Goal: Information Seeking & Learning: Learn about a topic

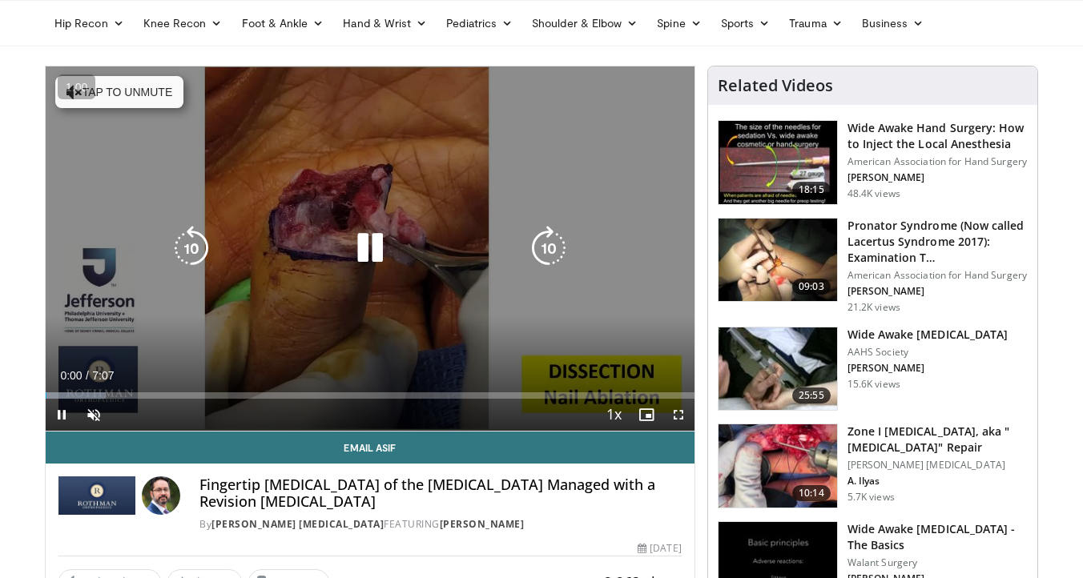
scroll to position [78, 0]
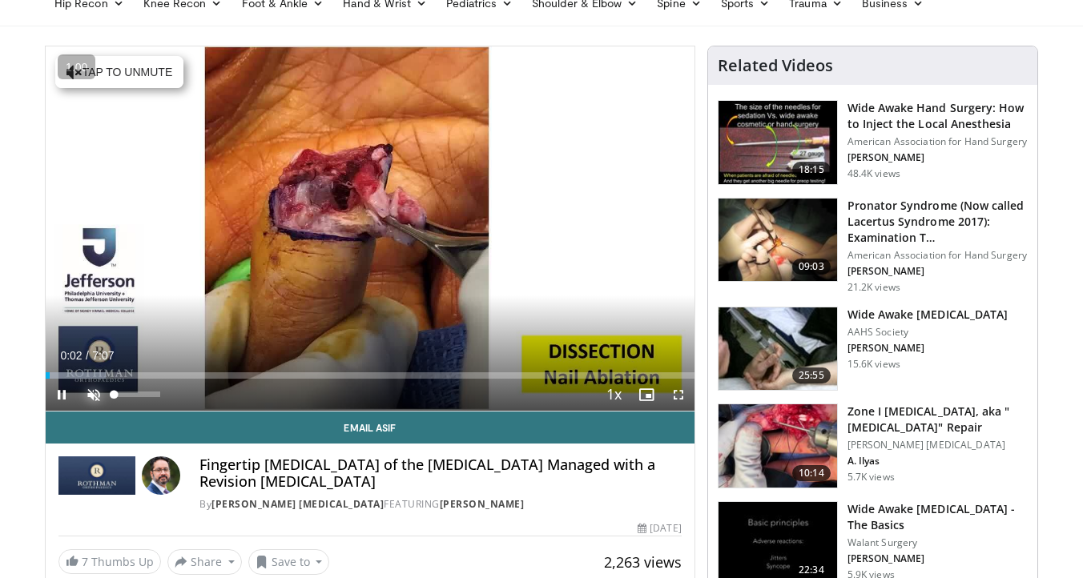
click at [101, 388] on span "Video Player" at bounding box center [94, 395] width 32 height 32
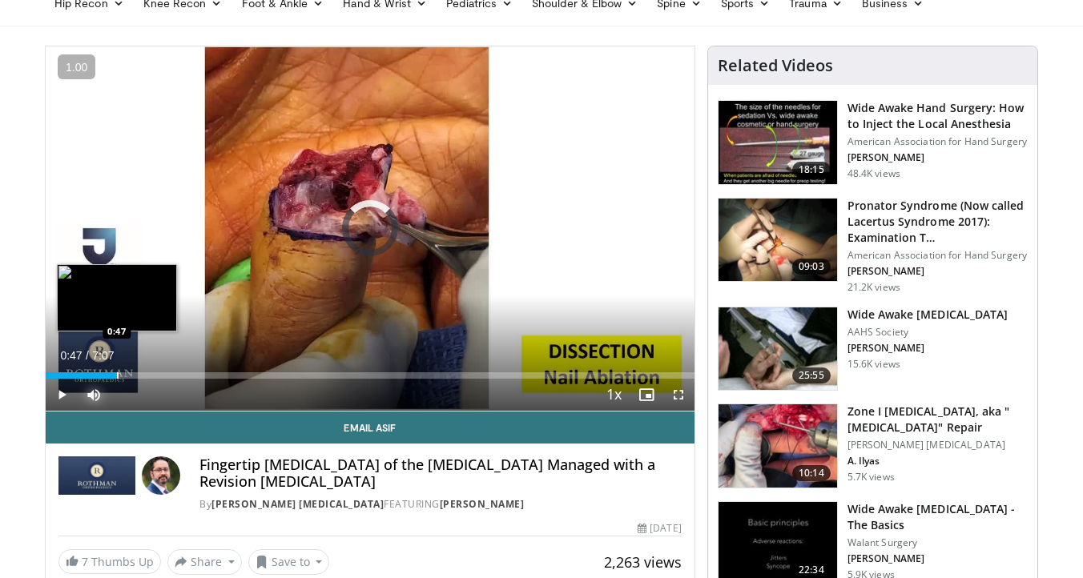
click at [116, 372] on div "Loaded : 9.32% 0:03 0:47" at bounding box center [370, 371] width 649 height 15
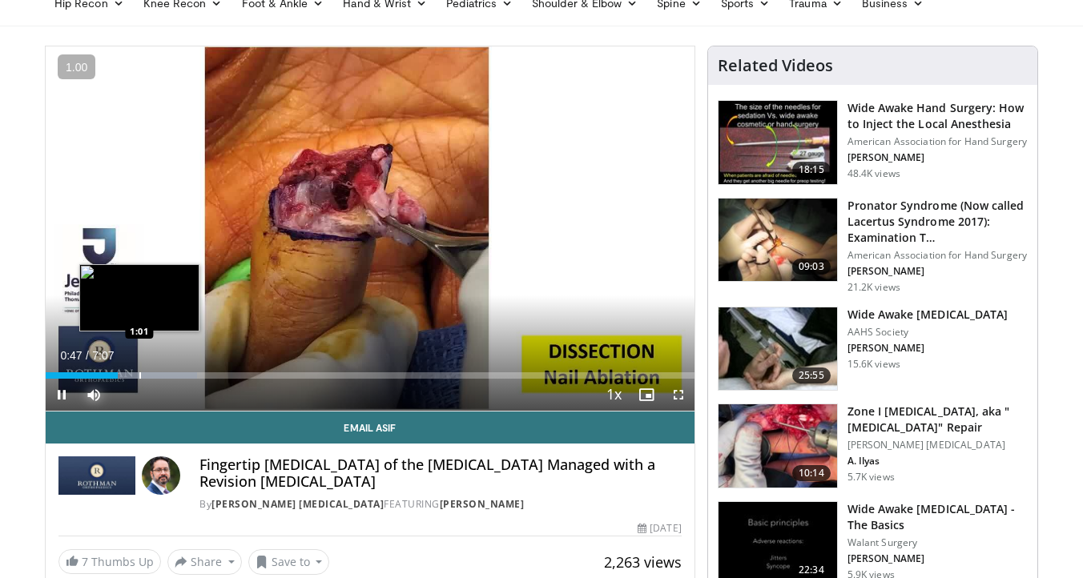
click at [140, 369] on div "Loaded : 23.37% 0:47 1:01" at bounding box center [370, 371] width 649 height 15
click at [164, 369] on div "Loaded : 25.65% 1:02 1:18" at bounding box center [370, 371] width 649 height 15
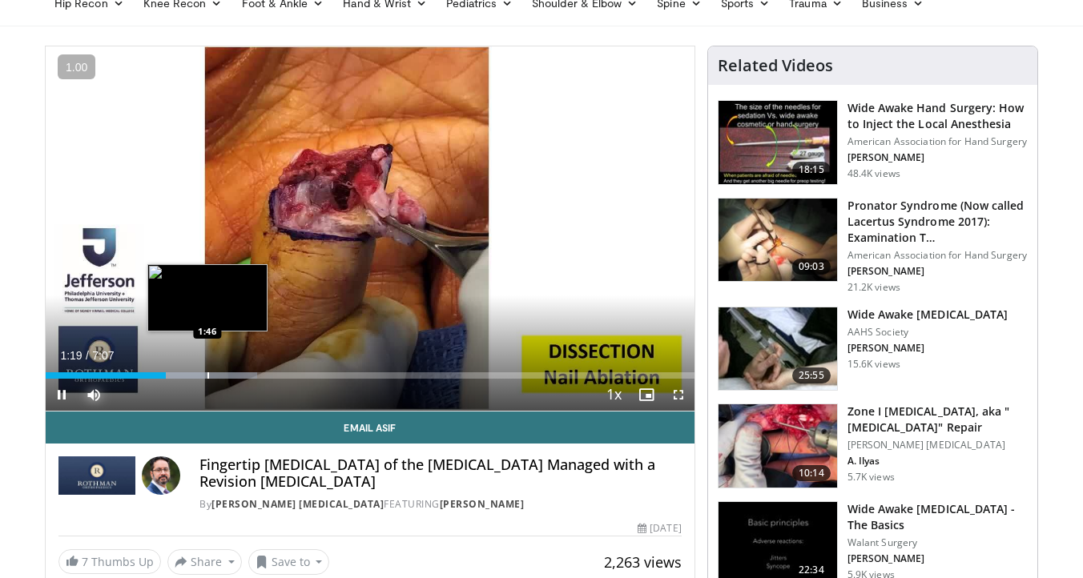
click at [209, 371] on div "Loaded : 32.65% 1:19 1:46" at bounding box center [370, 371] width 649 height 15
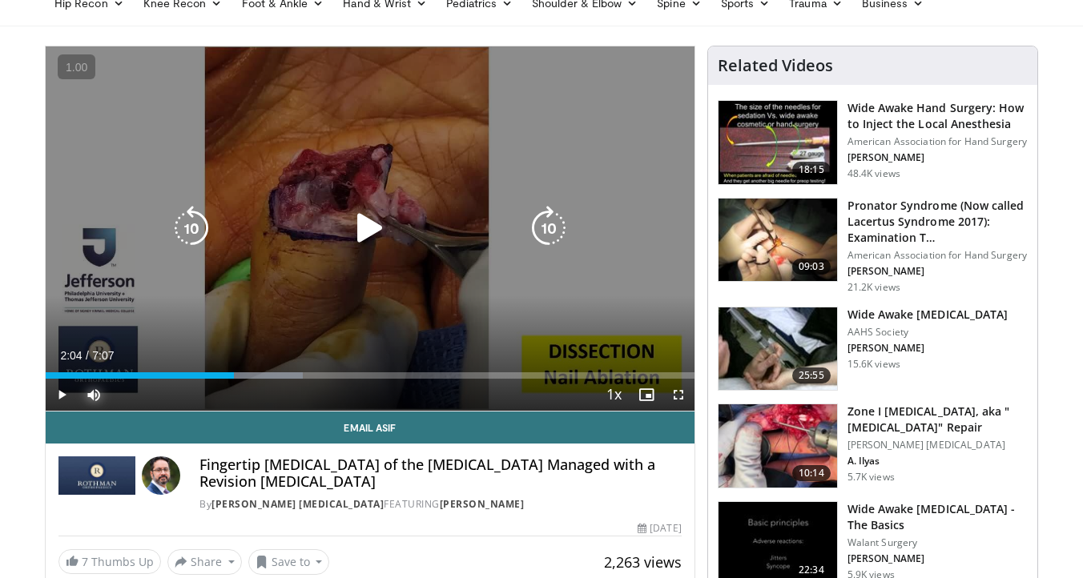
click at [233, 372] on div "Loaded : 39.65% 1:48 1:47" at bounding box center [370, 371] width 649 height 15
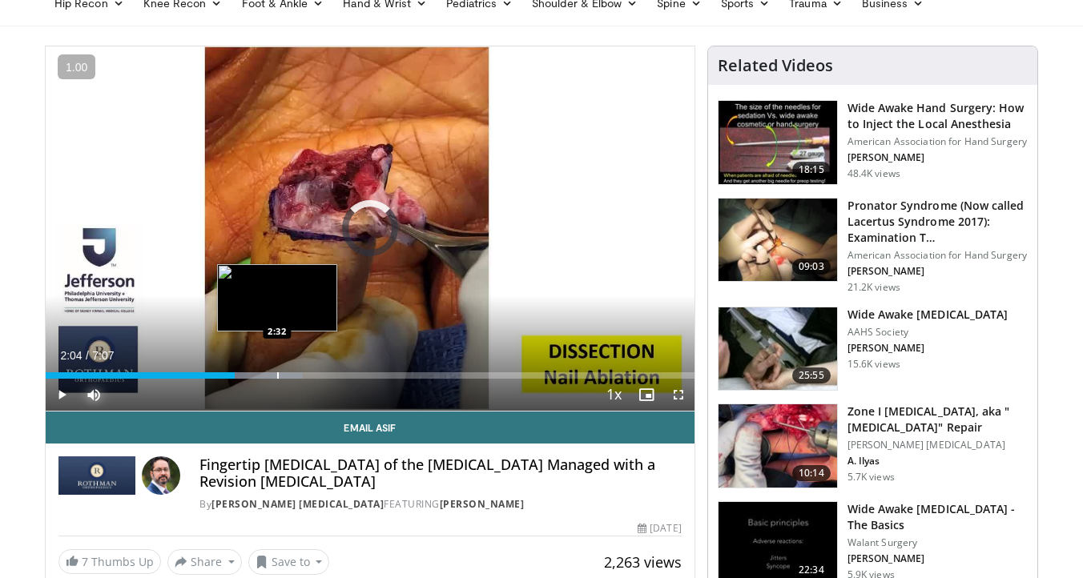
click at [276, 369] on div "Loaded : 39.65% 2:04 2:32" at bounding box center [370, 371] width 649 height 15
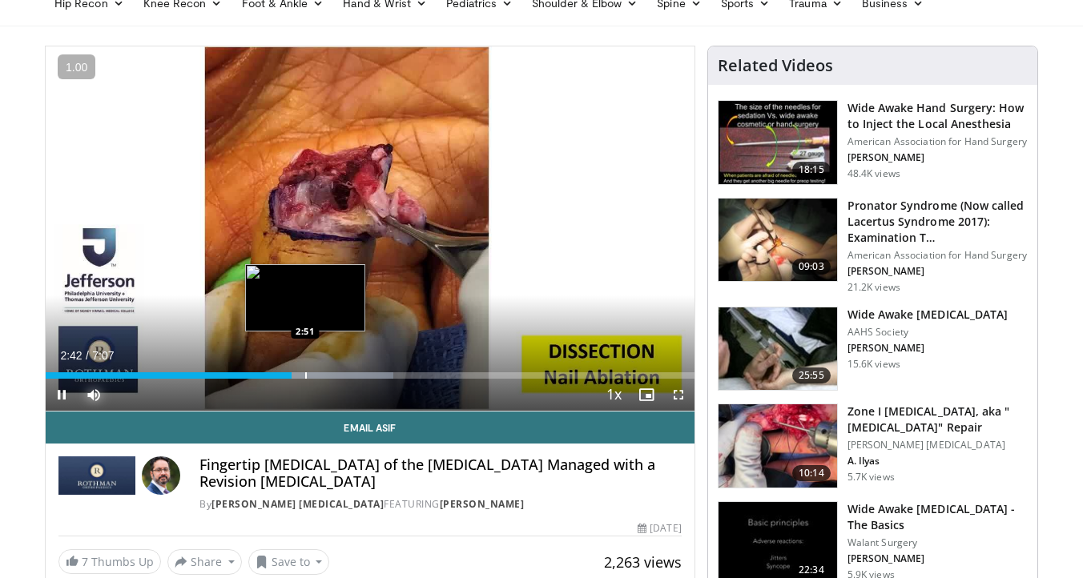
click at [305, 371] on div "Loaded : 53.64% 2:42 2:51" at bounding box center [370, 371] width 649 height 15
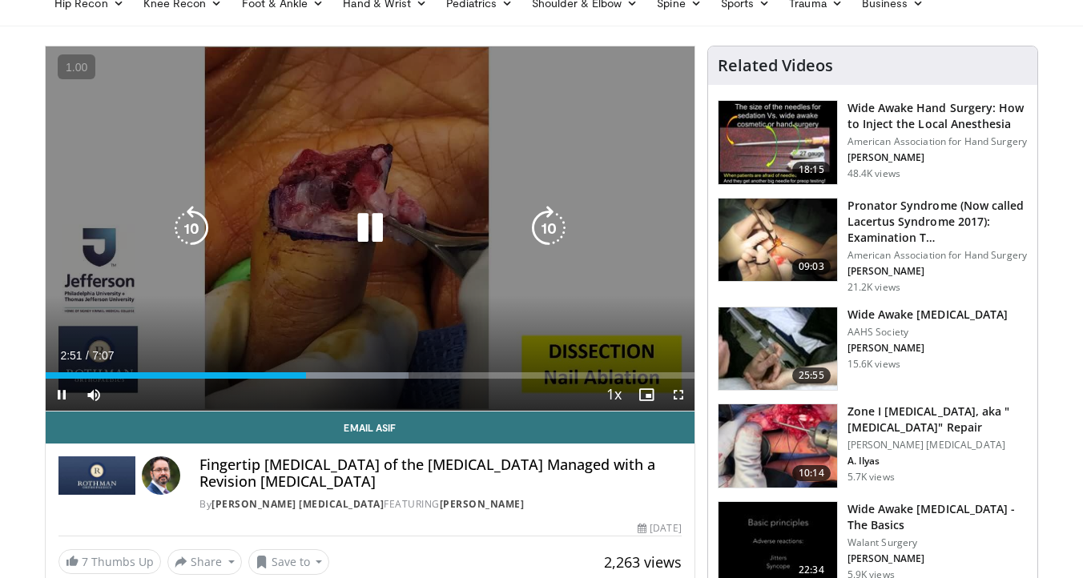
click at [336, 370] on video-js "**********" at bounding box center [370, 228] width 649 height 365
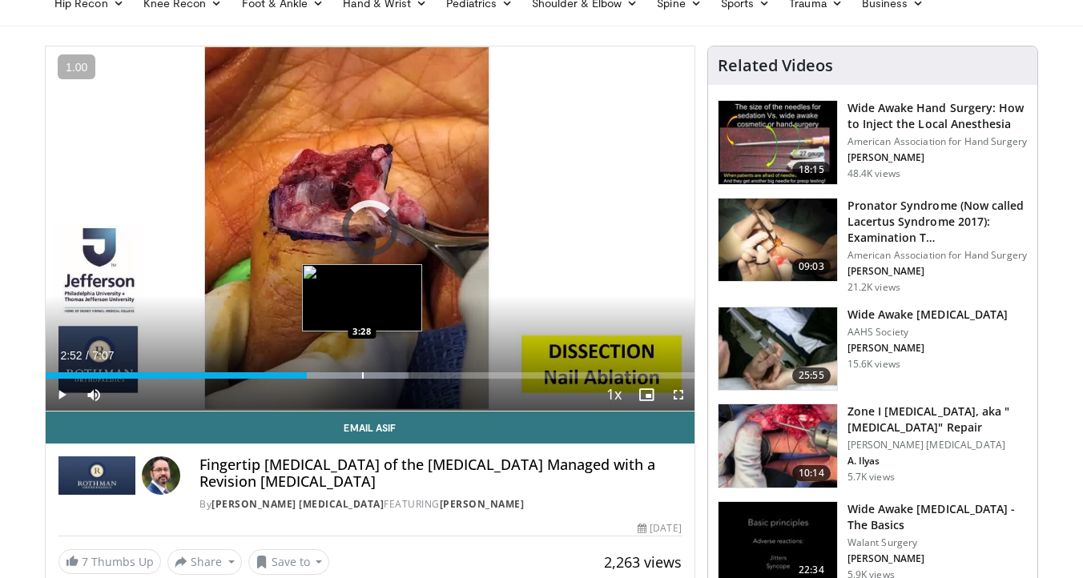
click at [362, 373] on div "Progress Bar" at bounding box center [363, 375] width 2 height 6
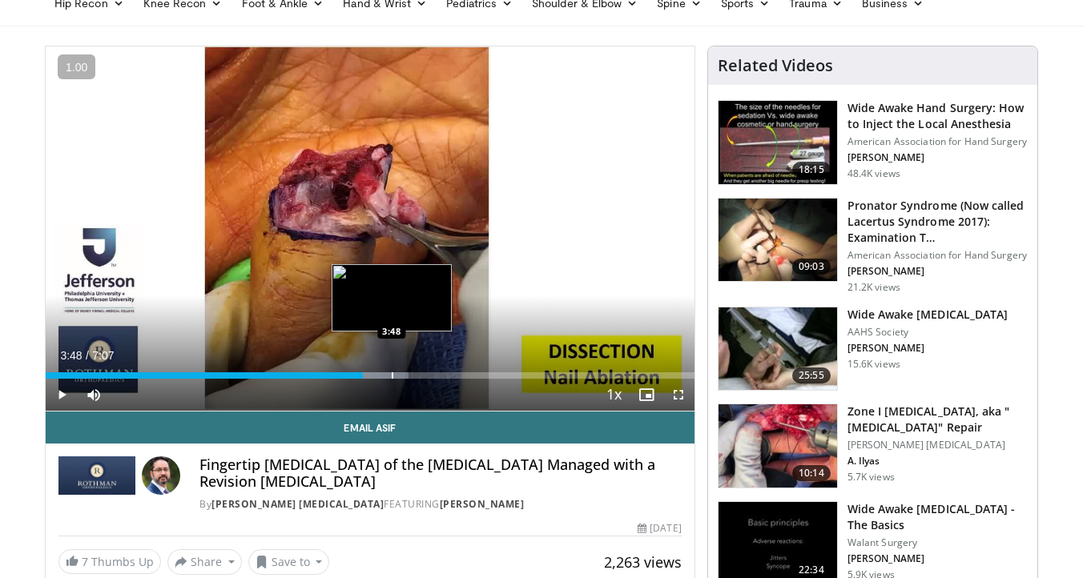
click at [392, 373] on div "Progress Bar" at bounding box center [393, 375] width 2 height 6
click at [393, 372] on div "Progress Bar" at bounding box center [394, 375] width 2 height 6
click at [414, 372] on div "Progress Bar" at bounding box center [415, 375] width 2 height 6
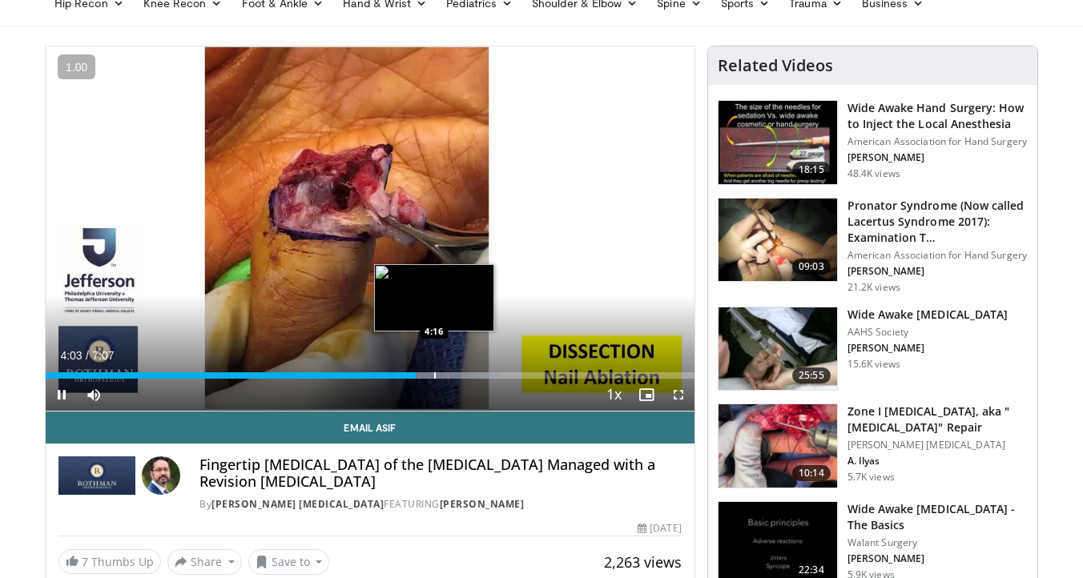
click at [434, 372] on div "Progress Bar" at bounding box center [435, 375] width 2 height 6
click at [460, 373] on div "Progress Bar" at bounding box center [461, 375] width 2 height 6
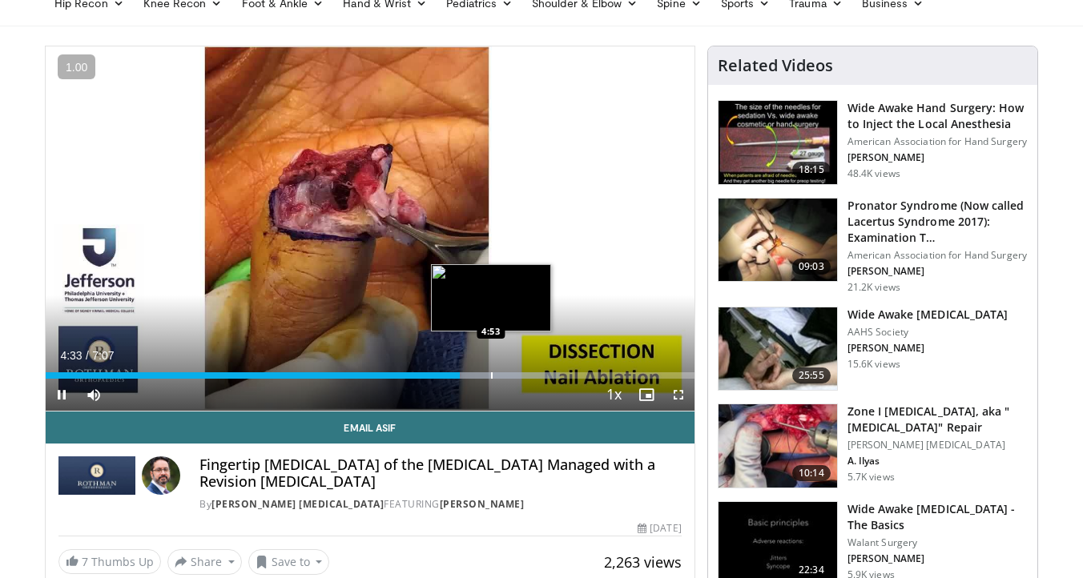
click at [491, 375] on div "Progress Bar" at bounding box center [492, 375] width 2 height 6
click at [512, 375] on div "Progress Bar" at bounding box center [511, 375] width 2 height 6
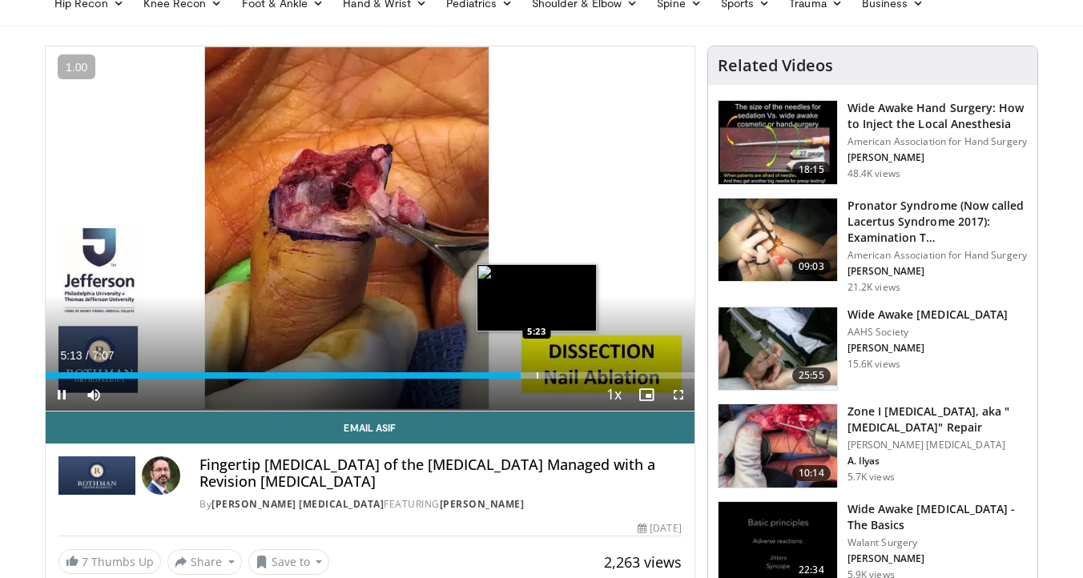
click at [537, 374] on div "Progress Bar" at bounding box center [538, 375] width 2 height 6
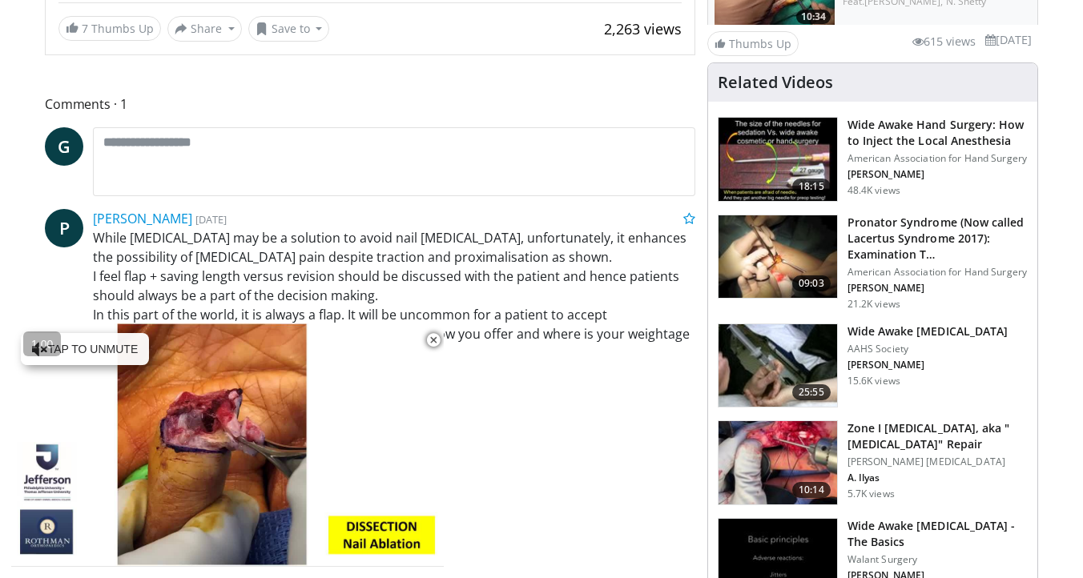
scroll to position [716, 0]
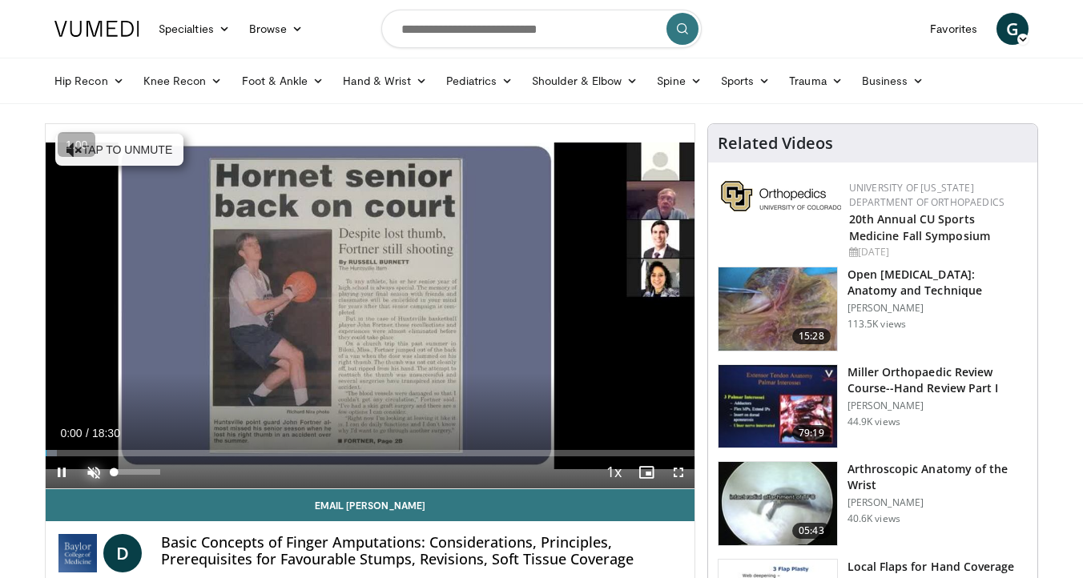
click at [83, 473] on span "Video Player" at bounding box center [94, 473] width 32 height 32
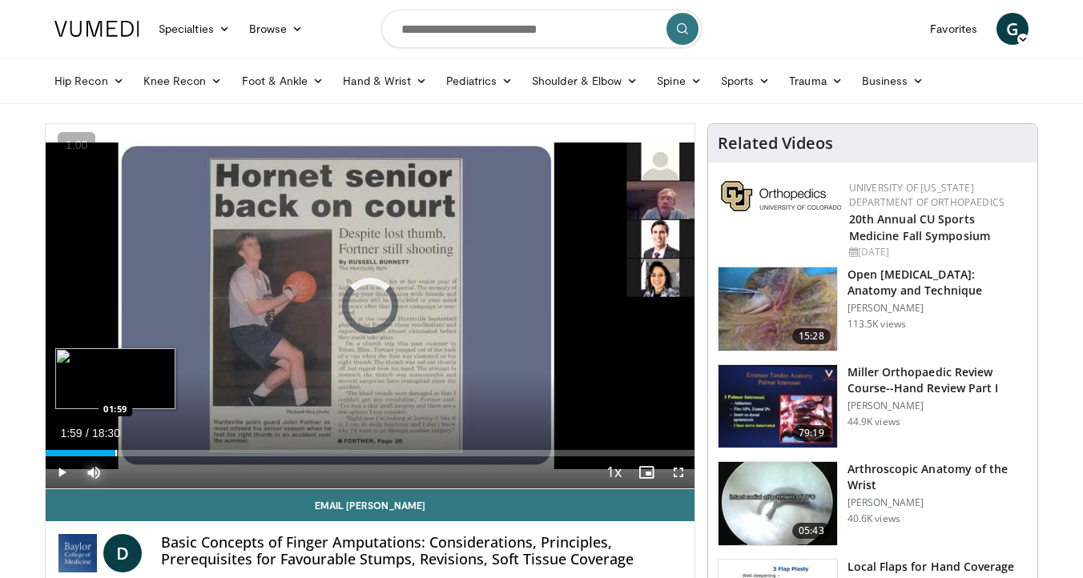
click at [115, 452] on div "Progress Bar" at bounding box center [116, 453] width 2 height 6
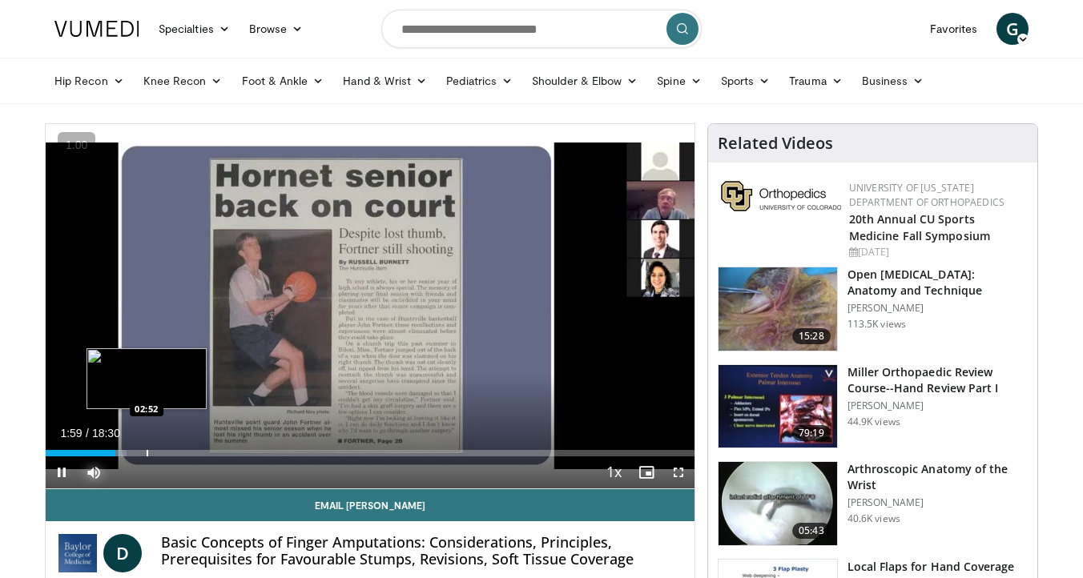
click at [147, 450] on div "Progress Bar" at bounding box center [148, 453] width 2 height 6
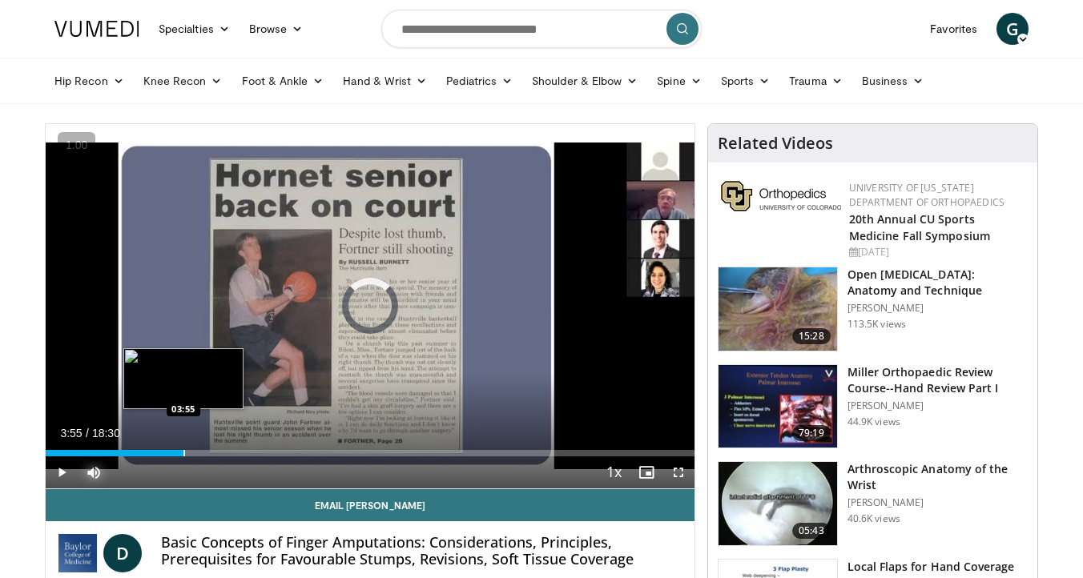
click at [183, 453] on div "Progress Bar" at bounding box center [184, 453] width 2 height 6
click at [211, 452] on div "Progress Bar" at bounding box center [212, 453] width 2 height 6
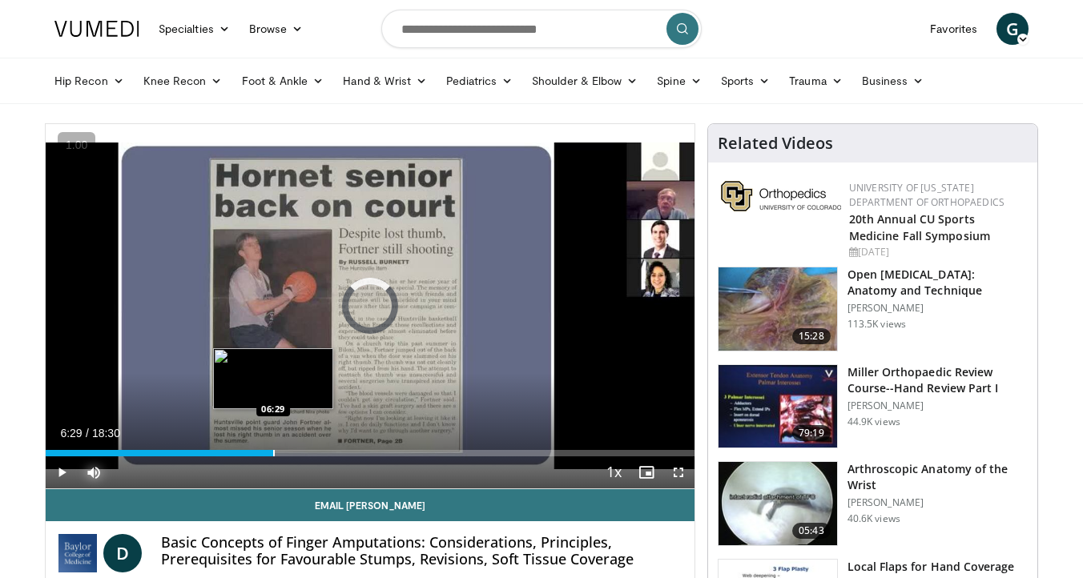
click at [273, 452] on div "Progress Bar" at bounding box center [274, 453] width 2 height 6
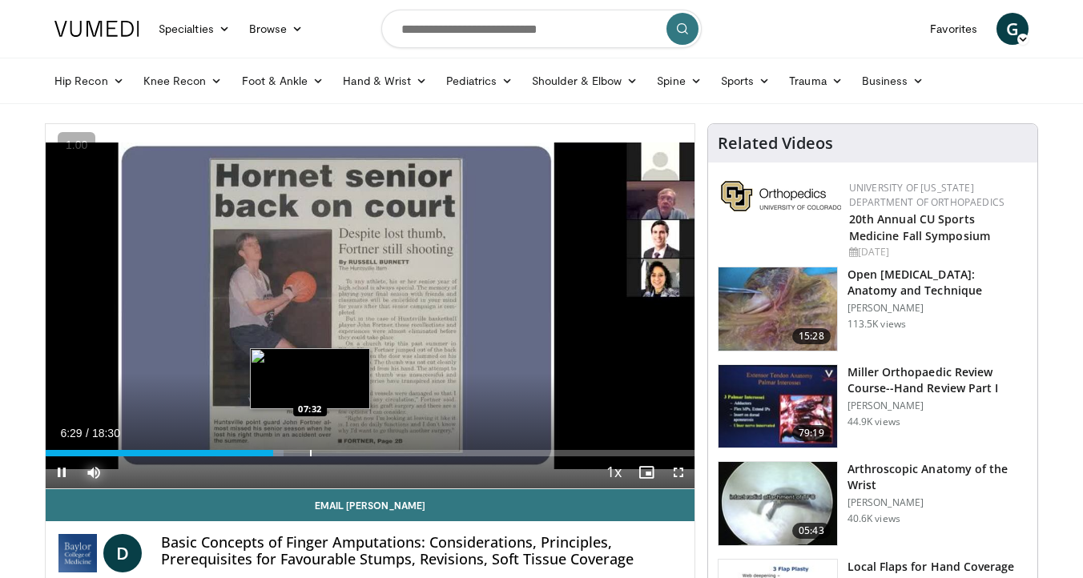
click at [312, 450] on div "Progress Bar" at bounding box center [311, 453] width 2 height 6
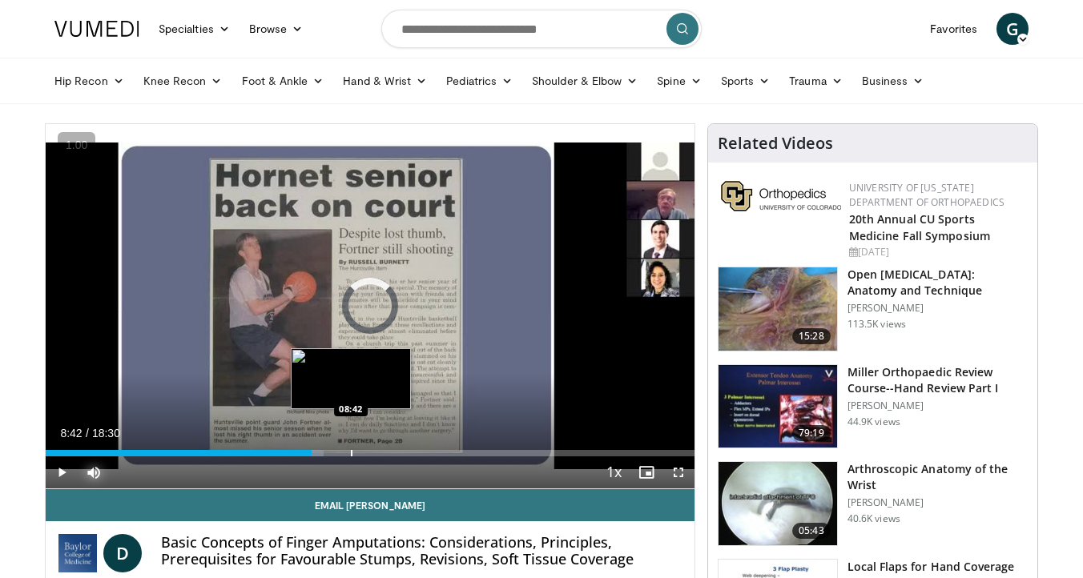
click at [350, 446] on div "Loaded : 42.89% 08:42 08:42" at bounding box center [370, 448] width 649 height 15
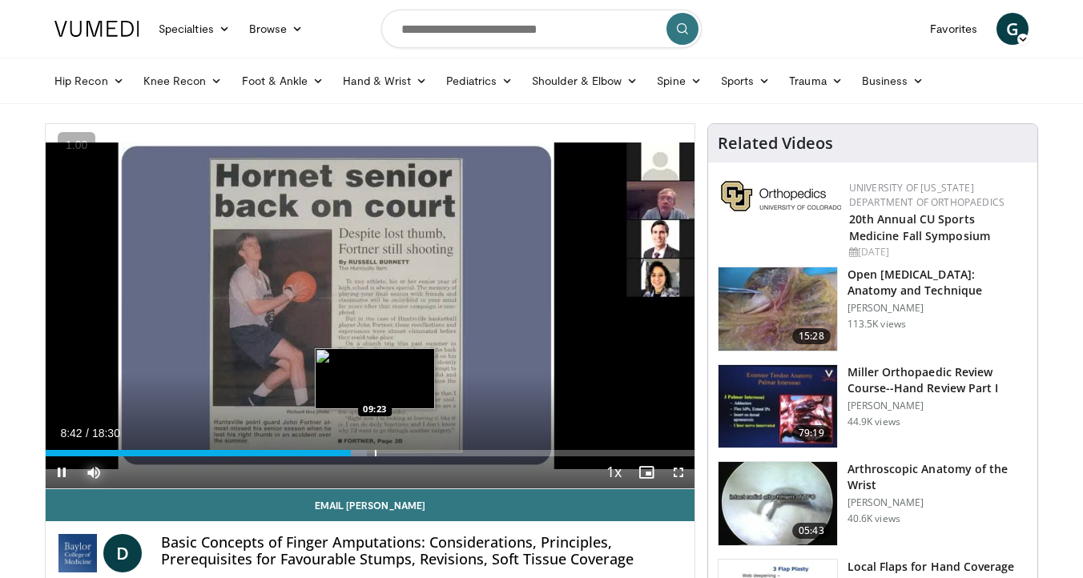
click at [375, 442] on div "Loaded : 49.55% 08:42 09:23" at bounding box center [370, 448] width 649 height 15
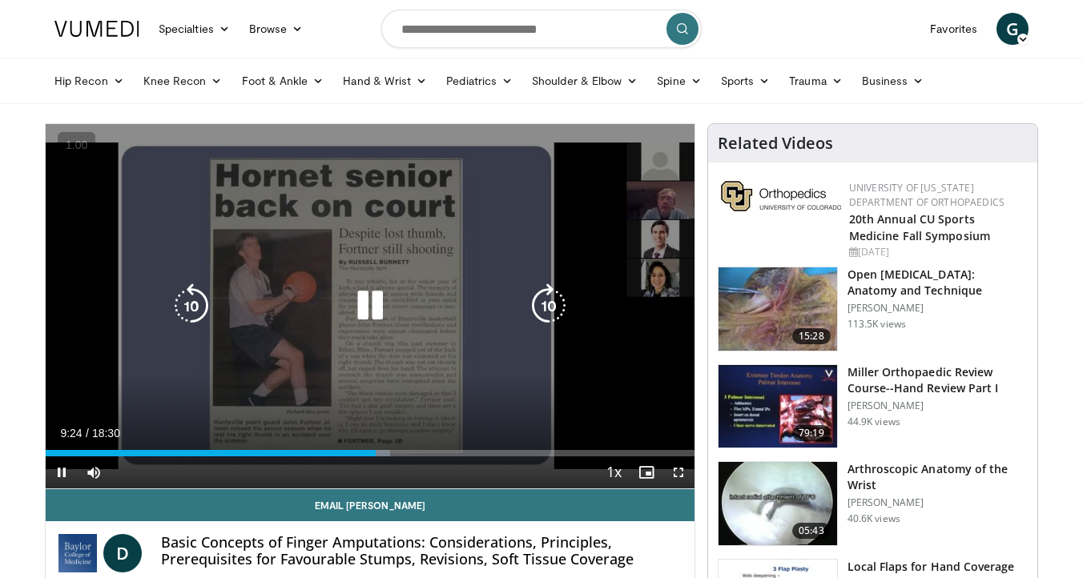
click at [411, 440] on video-js "**********" at bounding box center [370, 306] width 649 height 365
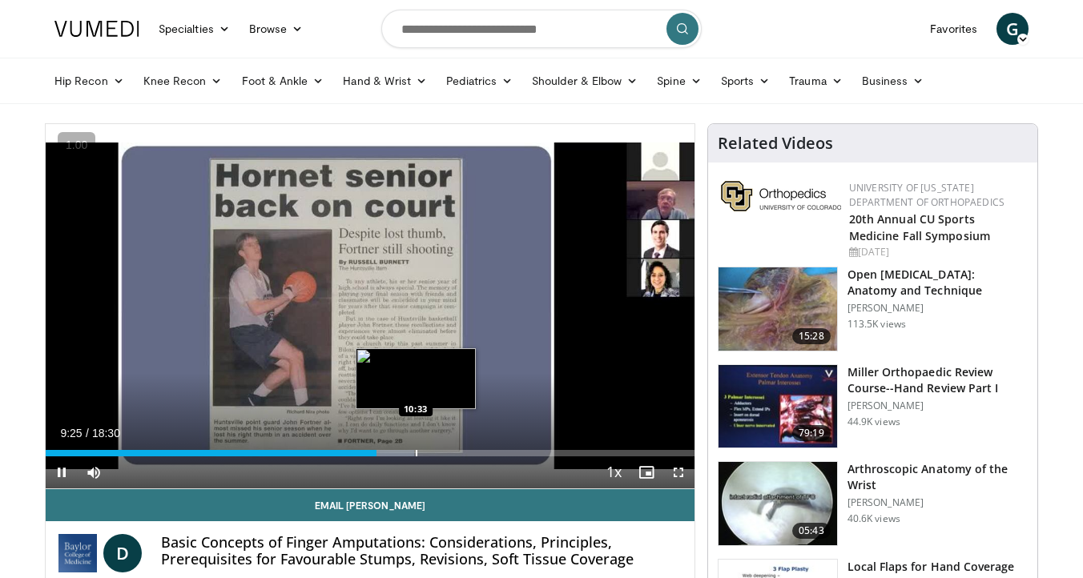
click at [416, 453] on div "Progress Bar" at bounding box center [417, 453] width 2 height 6
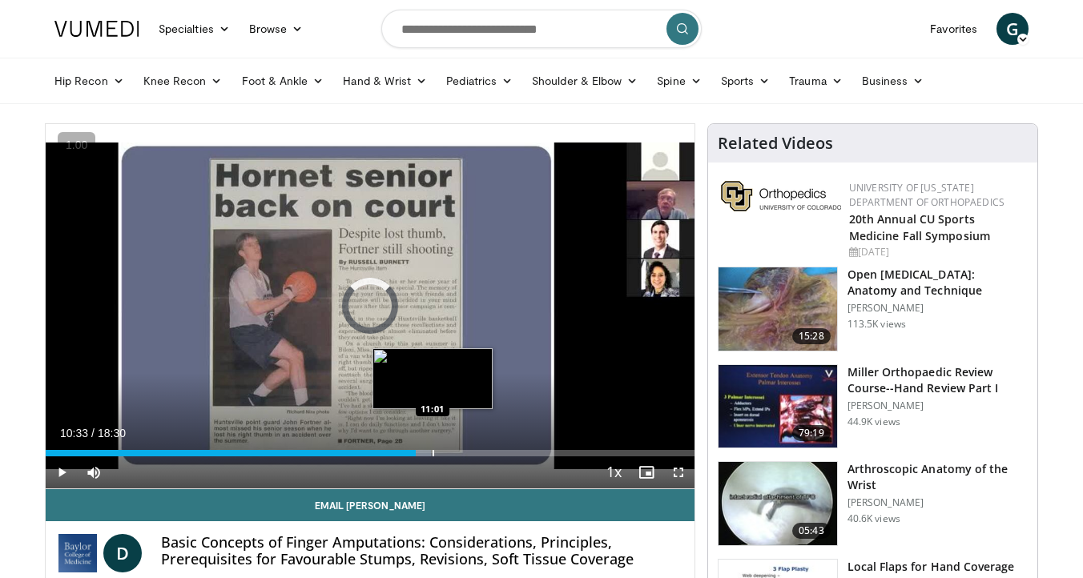
click at [432, 448] on div "Loaded : 59.46% 10:33 11:01" at bounding box center [370, 448] width 649 height 15
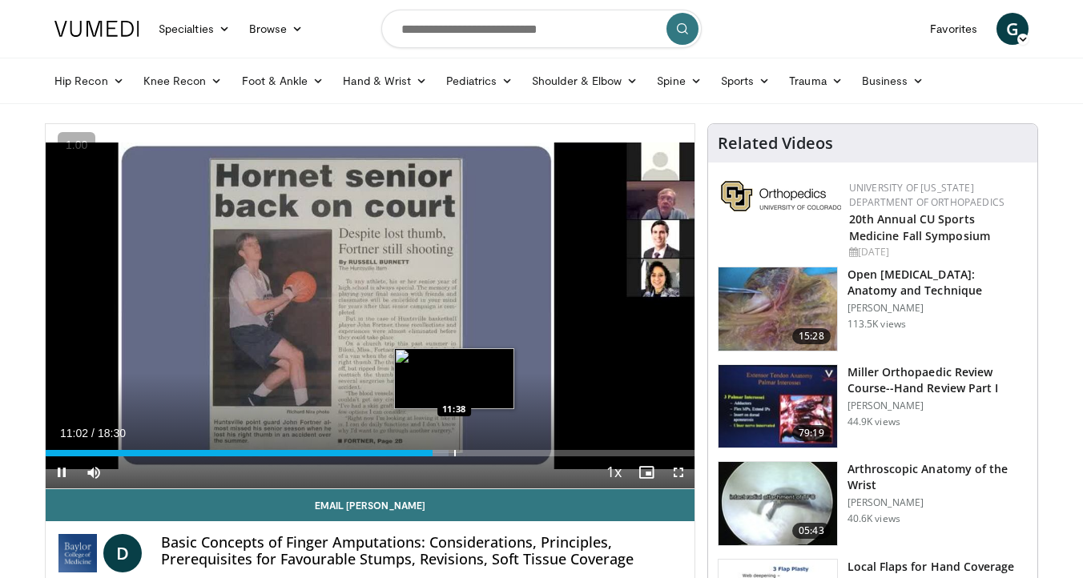
click at [454, 446] on div "Loaded : 62.16% 11:02 11:38" at bounding box center [370, 448] width 649 height 15
click at [469, 447] on div "Loaded : 66.67% 12:04 12:03" at bounding box center [370, 448] width 649 height 15
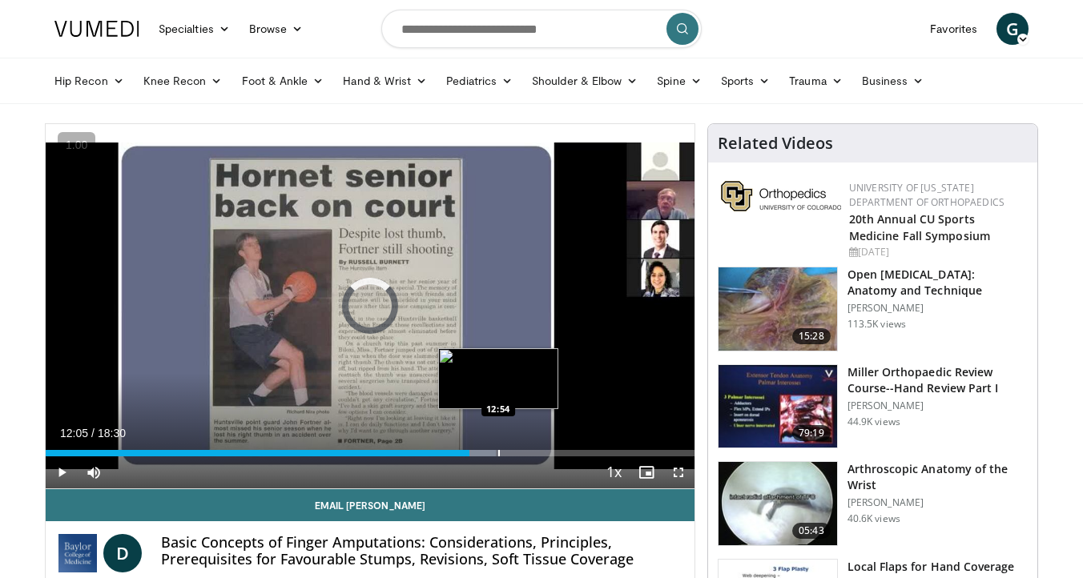
click at [498, 447] on div "Loaded : 69.37% 12:54 12:54" at bounding box center [370, 448] width 649 height 15
click at [528, 447] on div "Loaded : 74.77% 12:54 13:46" at bounding box center [370, 448] width 649 height 15
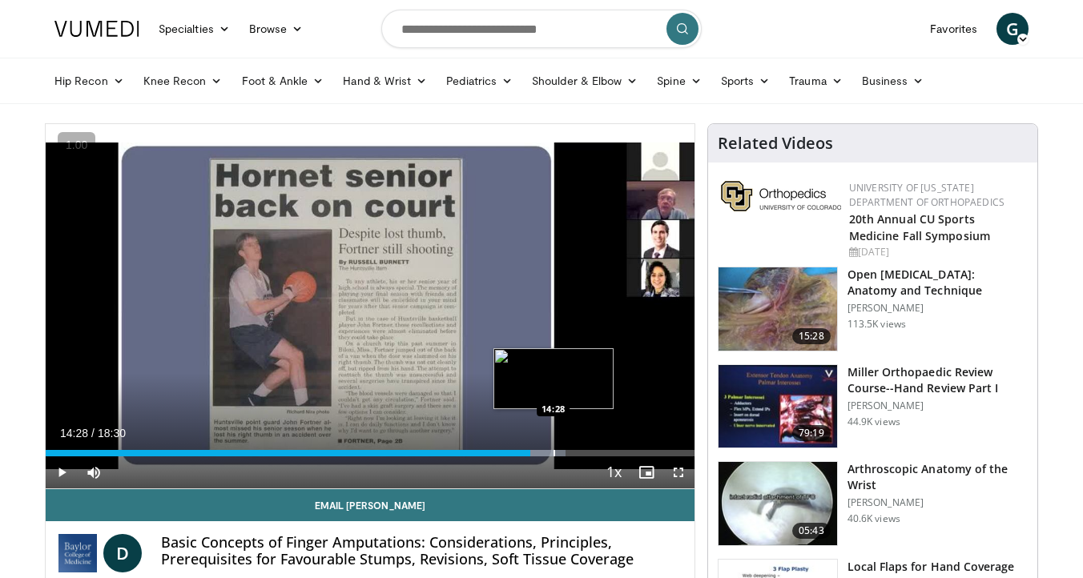
click at [553, 448] on div "Loaded : 80.18% 13:48 14:28" at bounding box center [370, 448] width 649 height 15
click at [561, 452] on div "Progress Bar" at bounding box center [562, 453] width 2 height 6
click at [569, 452] on div "Progress Bar" at bounding box center [570, 453] width 2 height 6
click at [549, 449] on div "Loaded : 86.49% 14:57 14:21" at bounding box center [370, 448] width 649 height 15
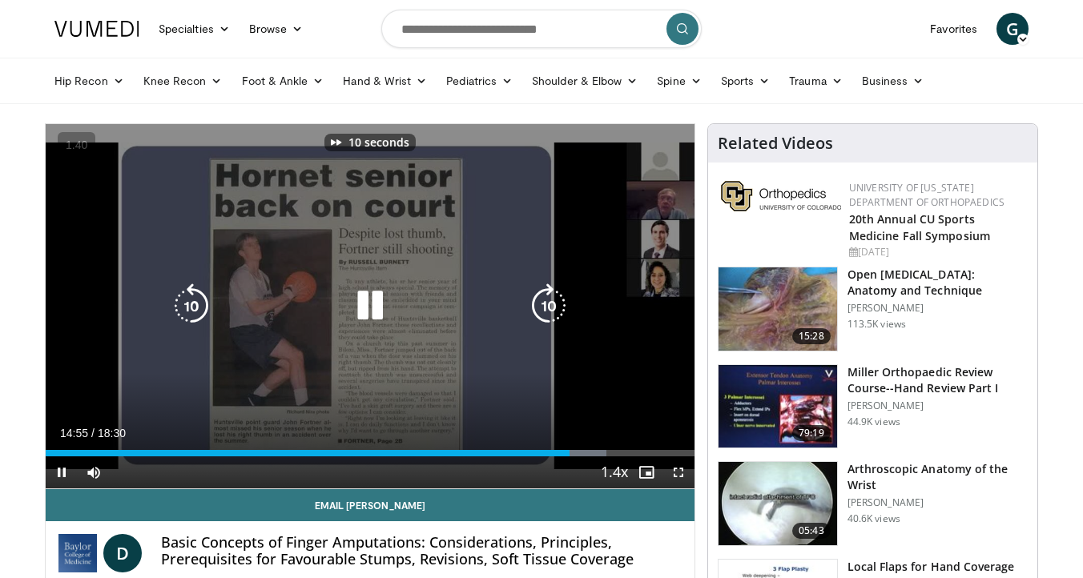
click at [416, 324] on div "10 seconds Tap to unmute" at bounding box center [370, 306] width 649 height 364
click at [556, 413] on div "10 seconds Tap to unmute" at bounding box center [370, 306] width 649 height 364
click at [529, 407] on div "10 seconds Tap to unmute" at bounding box center [370, 306] width 649 height 364
